Goal: Information Seeking & Learning: Learn about a topic

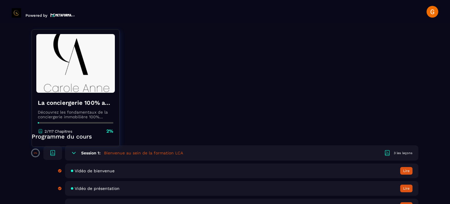
scroll to position [88, 0]
click at [397, 154] on div "3 les leçons" at bounding box center [403, 153] width 19 height 4
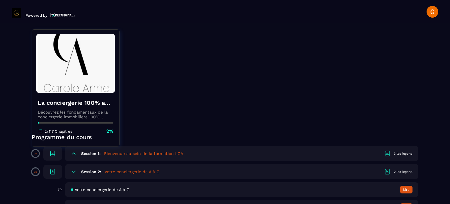
click at [133, 152] on h5 "Bienvenue au sein de la formation LCA" at bounding box center [143, 153] width 79 height 6
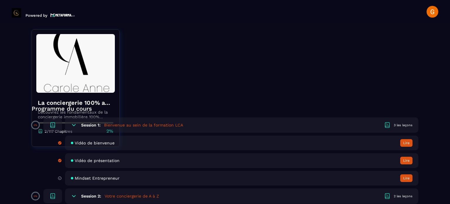
scroll to position [117, 0]
click at [405, 142] on button "Lire" at bounding box center [406, 142] width 12 height 8
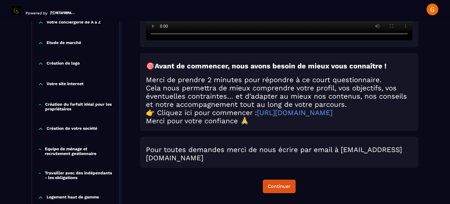
scroll to position [237, 0]
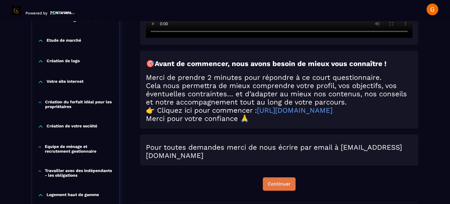
click at [285, 184] on div "Continuer" at bounding box center [279, 184] width 23 height 6
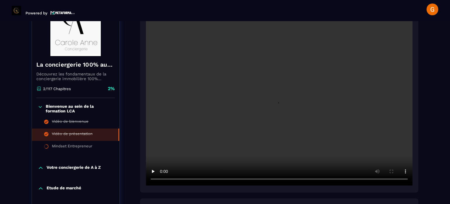
scroll to position [90, 0]
